Goal: Use online tool/utility

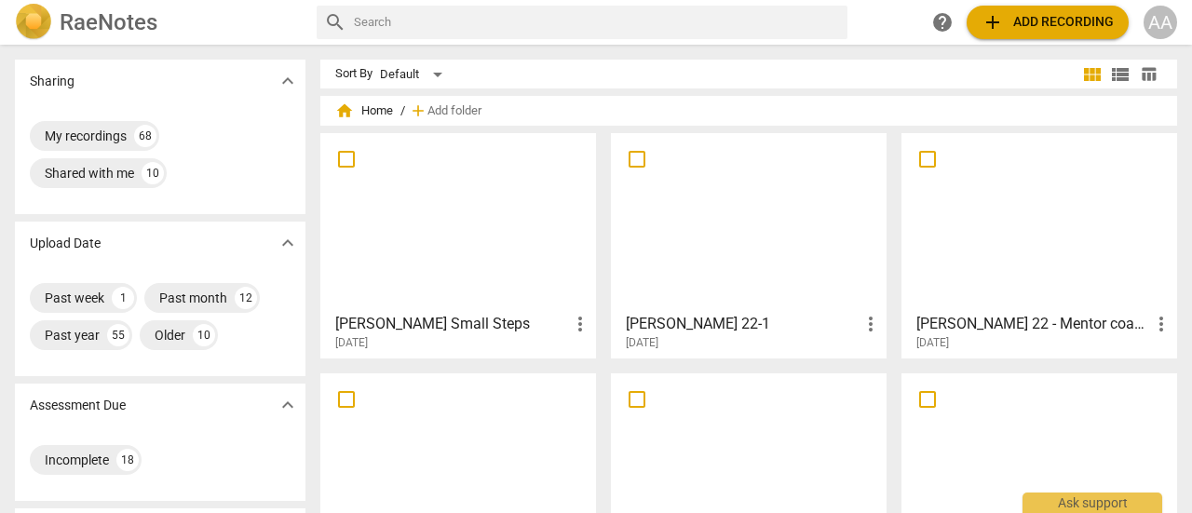
click at [525, 243] on div at bounding box center [458, 222] width 263 height 165
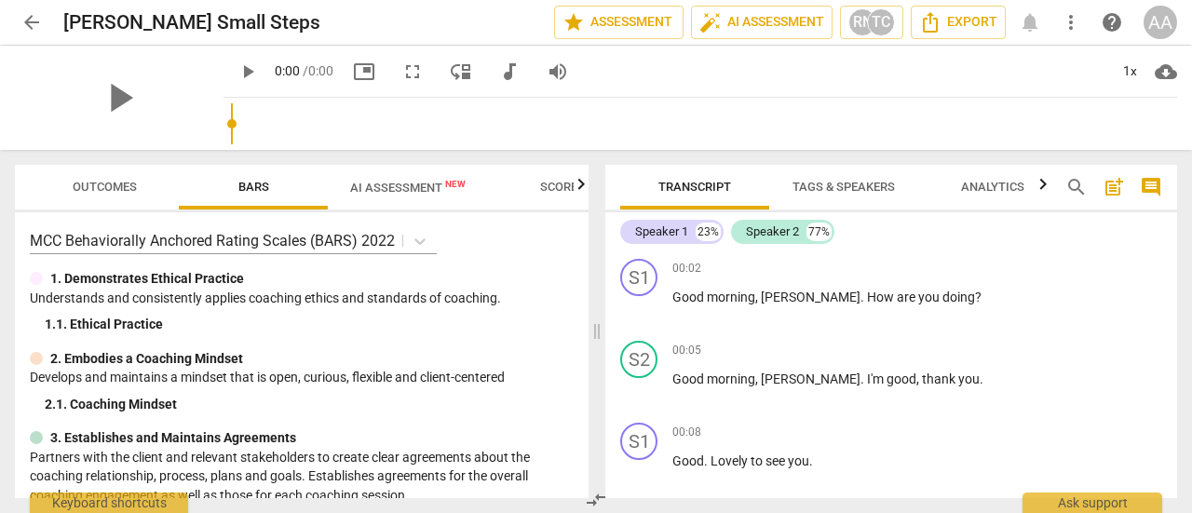
click at [428, 183] on span "AI Assessment New" at bounding box center [407, 188] width 115 height 14
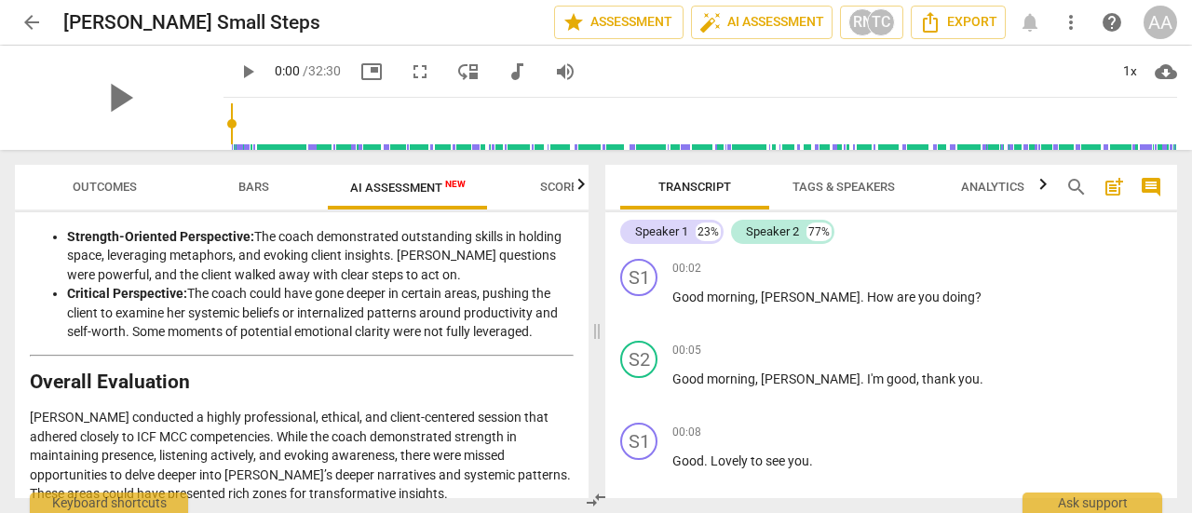
scroll to position [3374, 0]
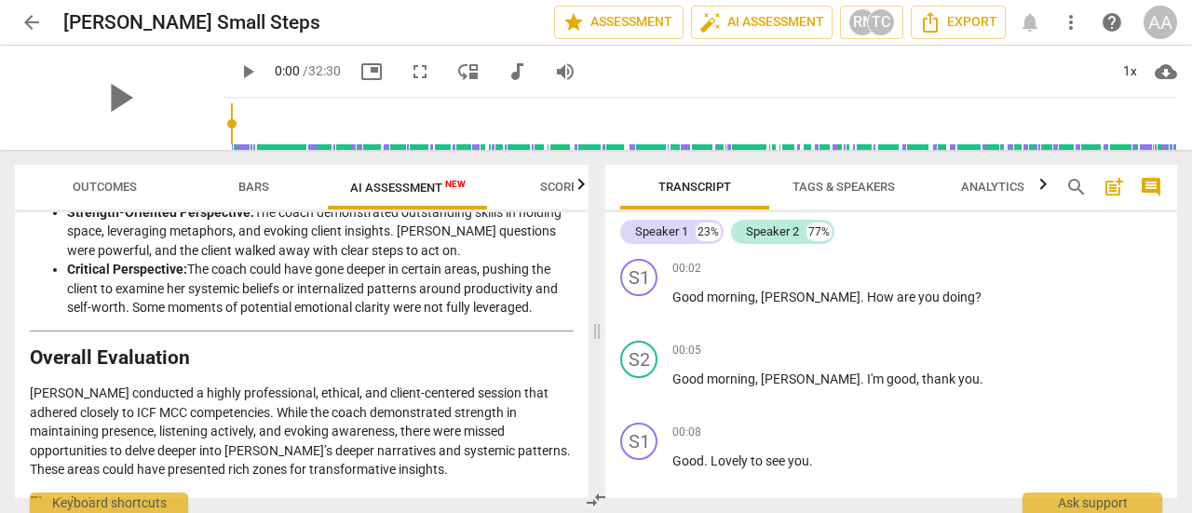
click at [37, 16] on span "arrow_back" at bounding box center [31, 22] width 22 height 22
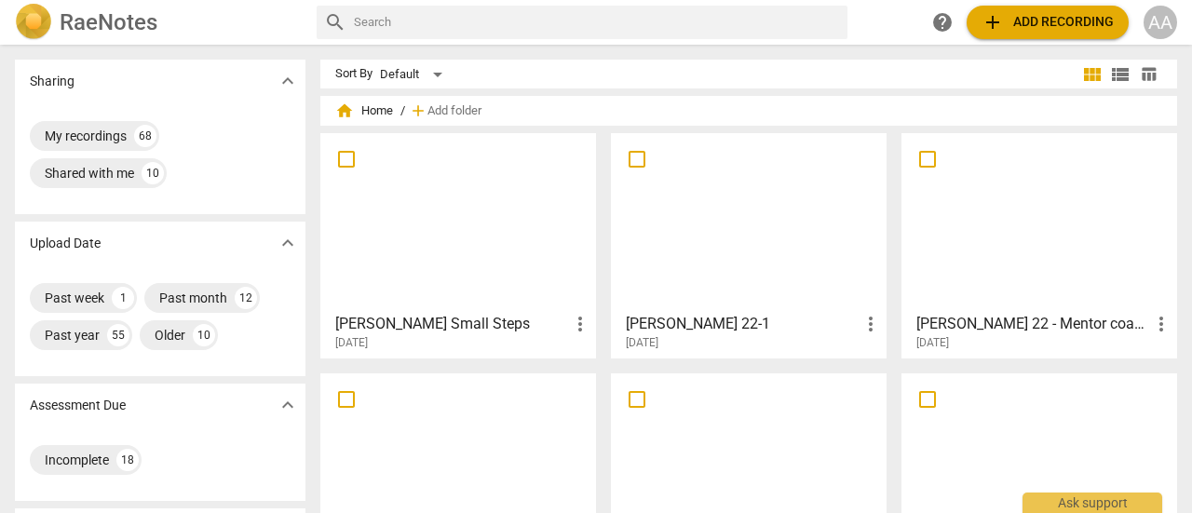
click at [756, 264] on div at bounding box center [749, 222] width 263 height 165
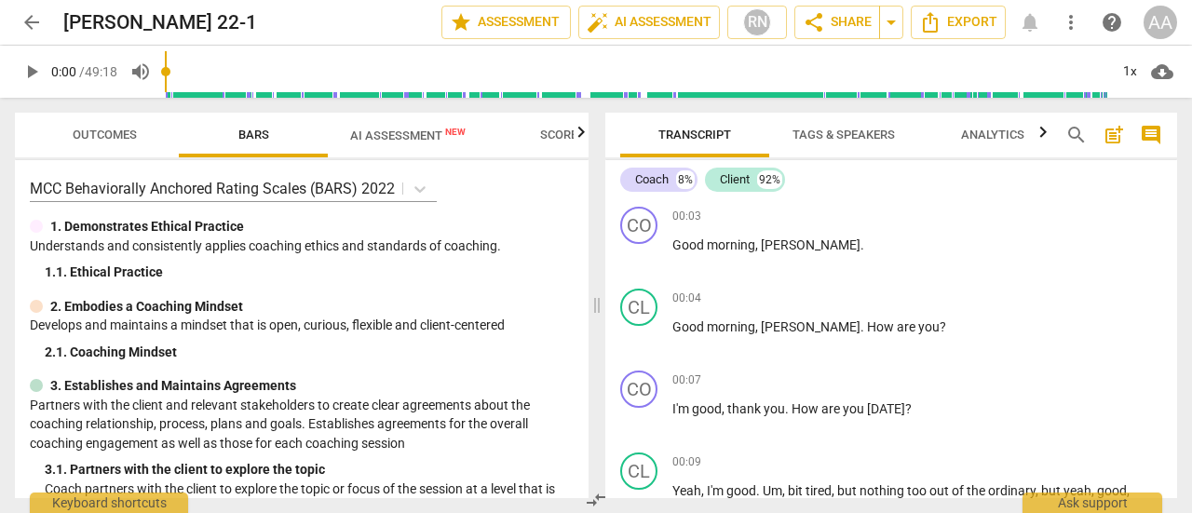
click at [419, 140] on span "AI Assessment New" at bounding box center [407, 136] width 115 height 14
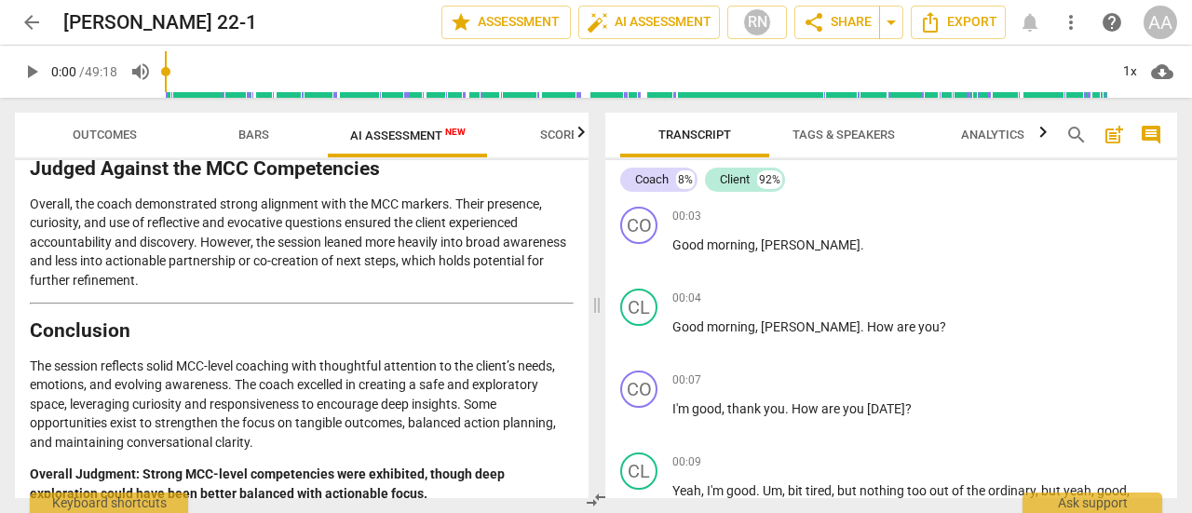
scroll to position [3348, 0]
